Goal: Task Accomplishment & Management: Manage account settings

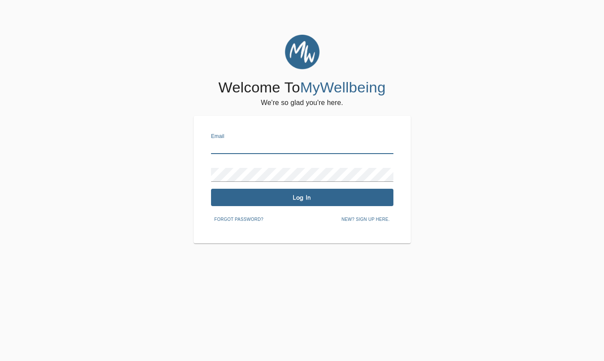
click at [278, 142] on input "text" at bounding box center [302, 147] width 182 height 14
type input "[EMAIL_ADDRESS][DOMAIN_NAME]"
click at [285, 196] on span "Log In" at bounding box center [301, 198] width 175 height 8
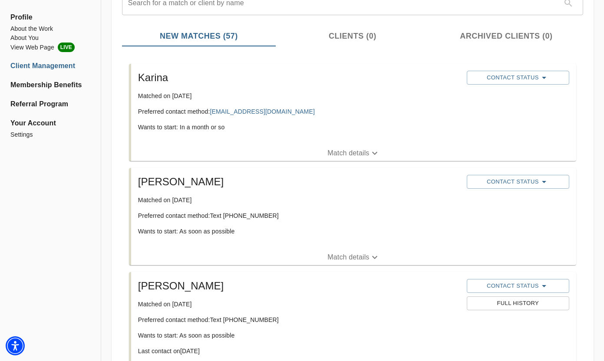
scroll to position [121, 0]
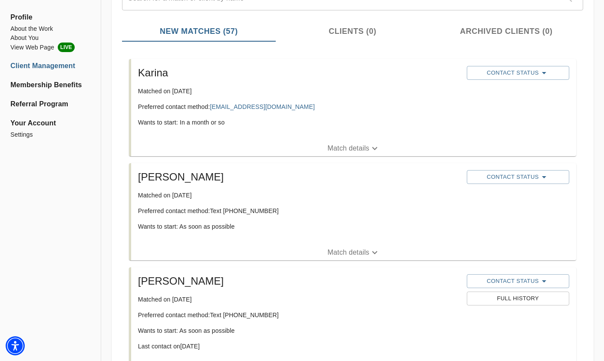
click at [347, 253] on p "Match details" at bounding box center [348, 252] width 42 height 10
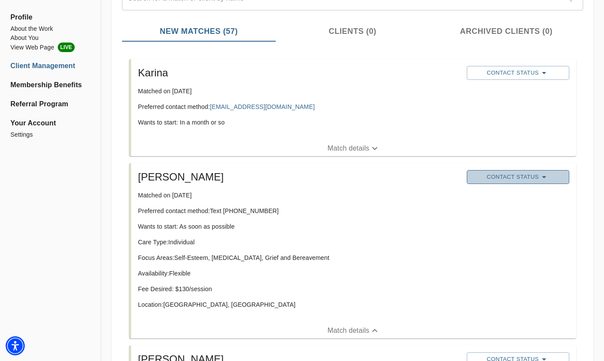
click at [496, 176] on span "Contact Status" at bounding box center [518, 177] width 94 height 10
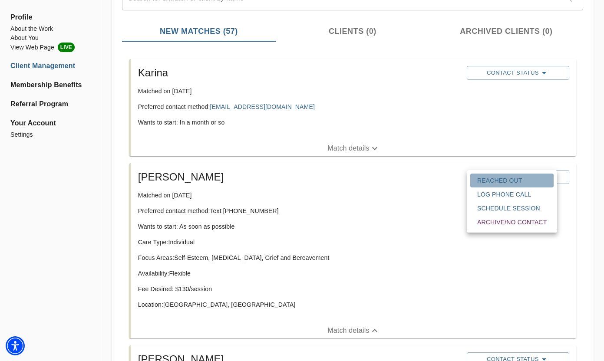
click at [496, 182] on span "Reached Out" at bounding box center [511, 180] width 69 height 9
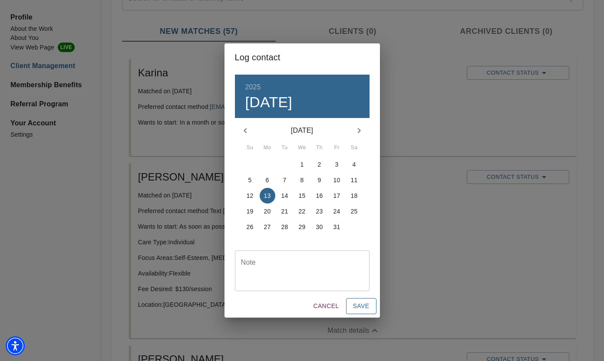
click at [368, 309] on span "Save" at bounding box center [361, 306] width 16 height 11
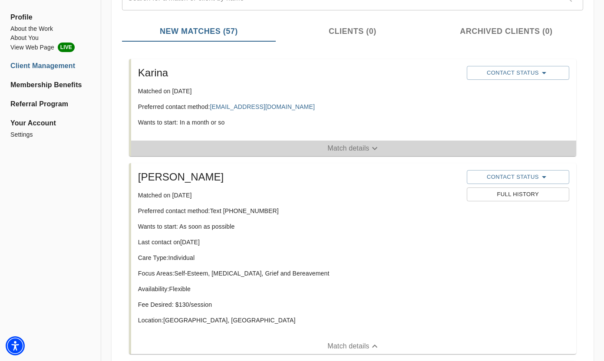
click at [330, 147] on p "Match details" at bounding box center [348, 148] width 42 height 10
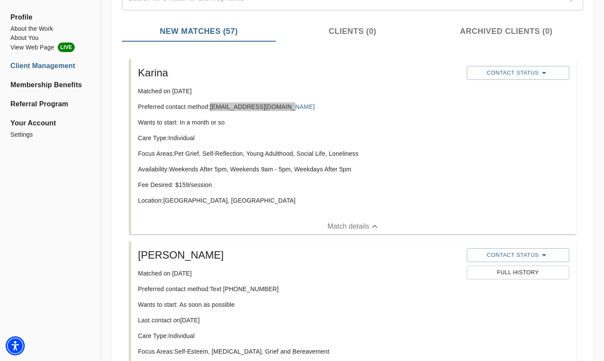
drag, startPoint x: 269, startPoint y: 109, endPoint x: 57, endPoint y: 1, distance: 237.7
click at [539, 74] on icon "button" at bounding box center [544, 73] width 10 height 10
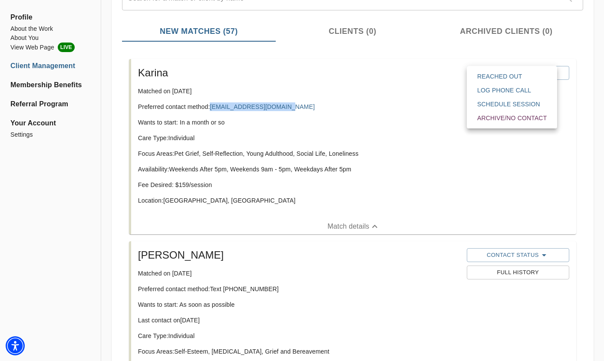
click at [532, 76] on span "Reached Out" at bounding box center [511, 76] width 69 height 9
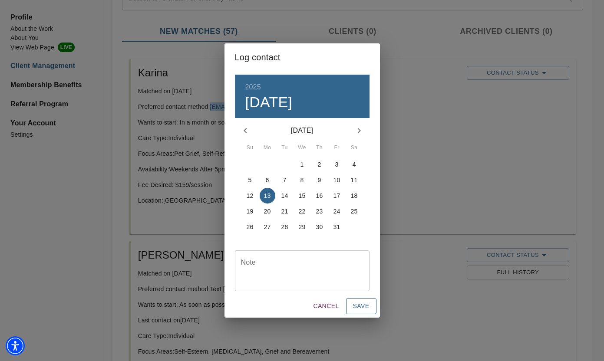
click at [360, 310] on span "Save" at bounding box center [361, 306] width 16 height 11
